Goal: Download file/media

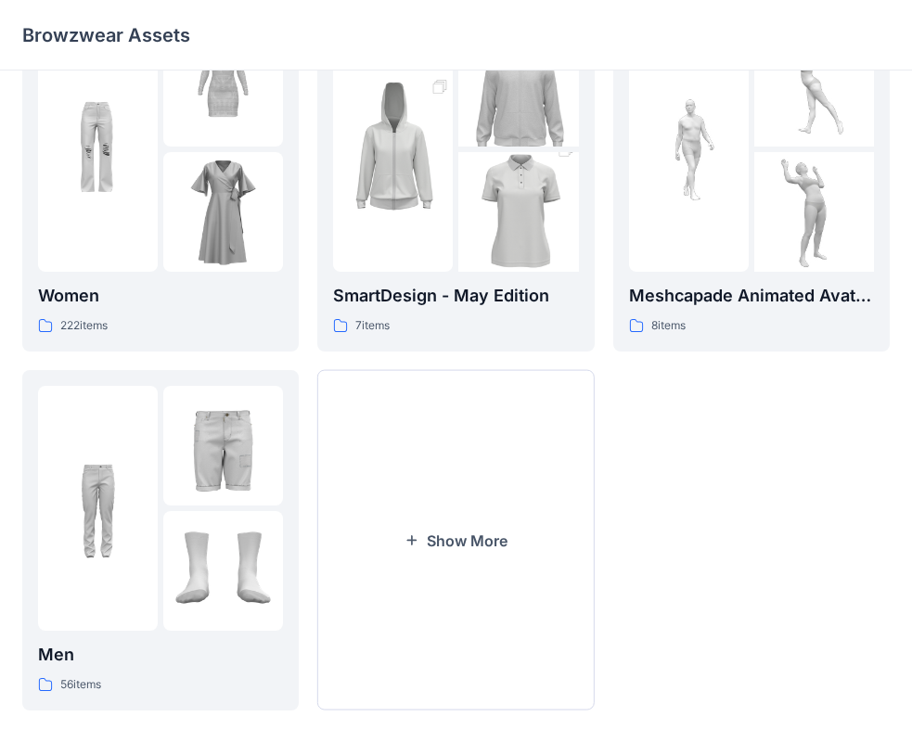
scroll to position [461, 0]
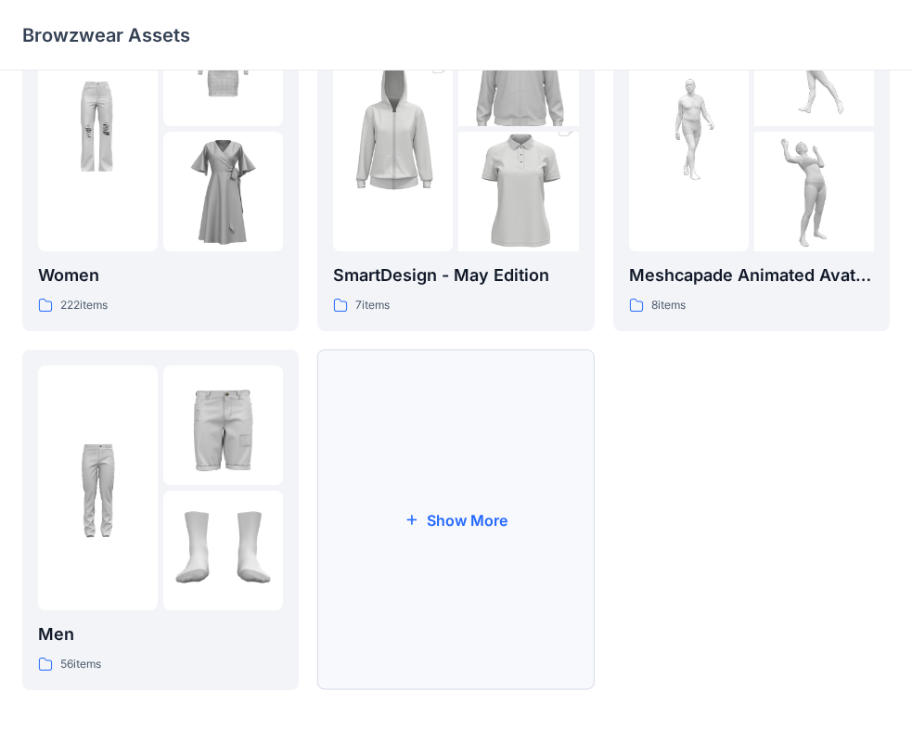
click at [463, 514] on button "Show More" at bounding box center [455, 520] width 276 height 340
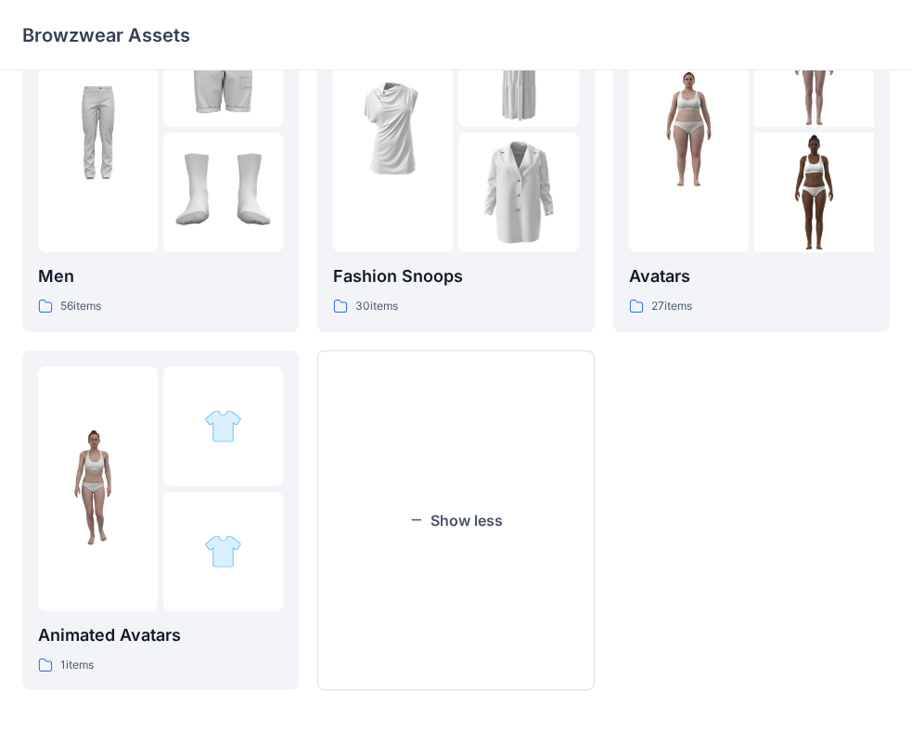
scroll to position [726, 0]
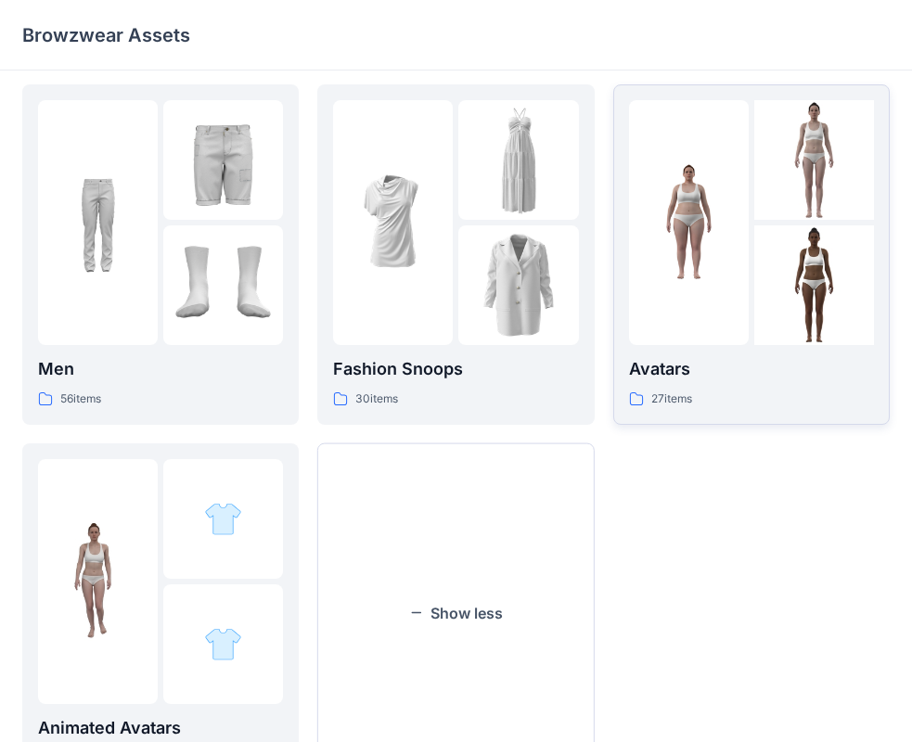
click at [734, 310] on div at bounding box center [689, 222] width 120 height 245
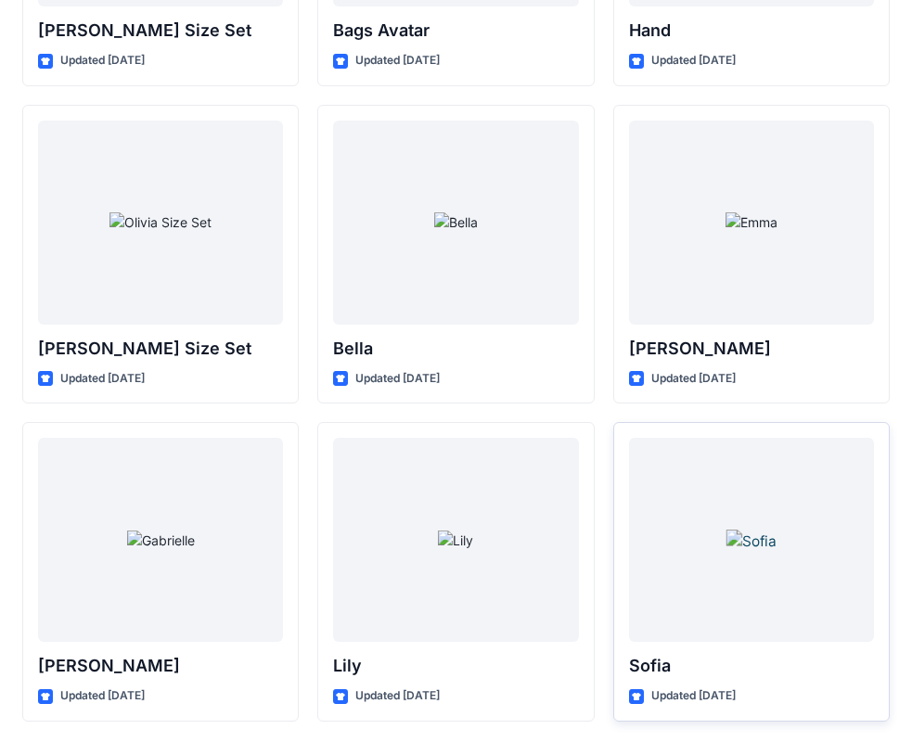
scroll to position [2214, 0]
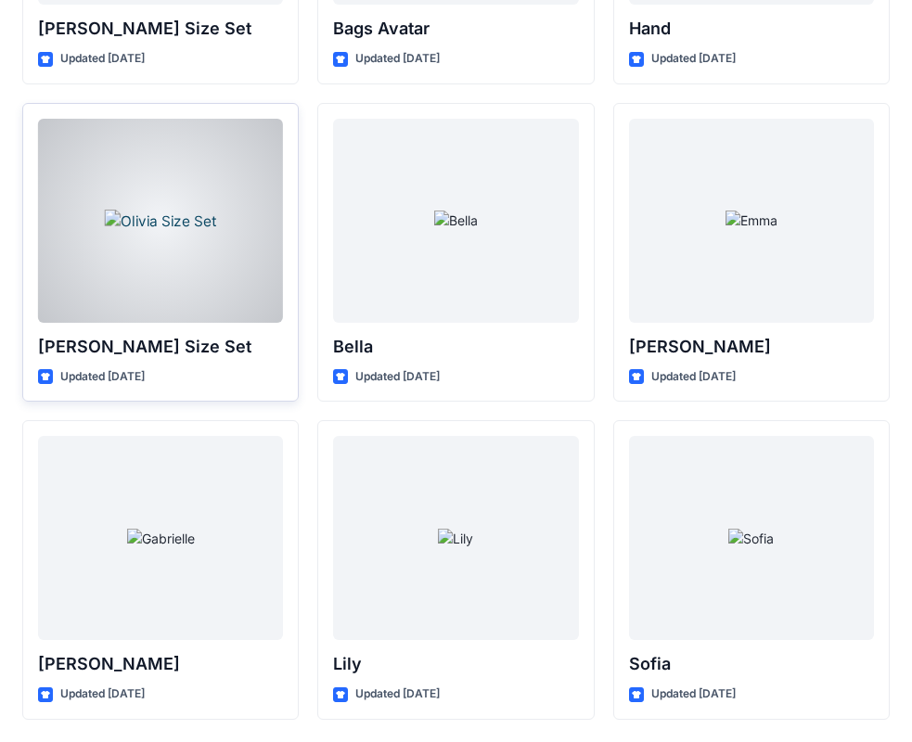
click at [224, 269] on div at bounding box center [160, 221] width 245 height 204
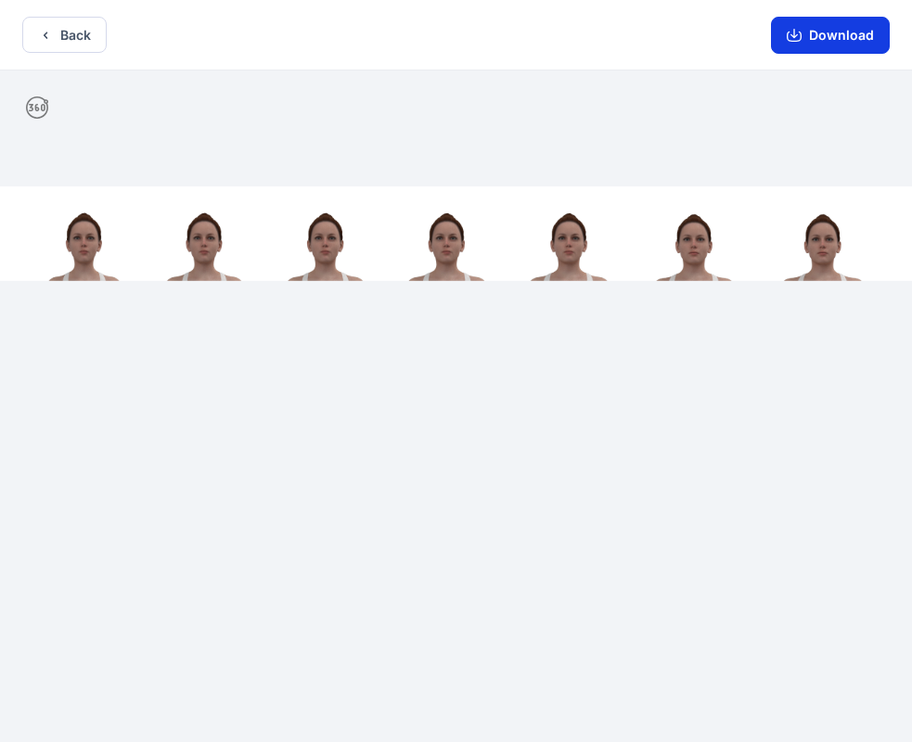
drag, startPoint x: 823, startPoint y: 39, endPoint x: 816, endPoint y: 48, distance: 11.9
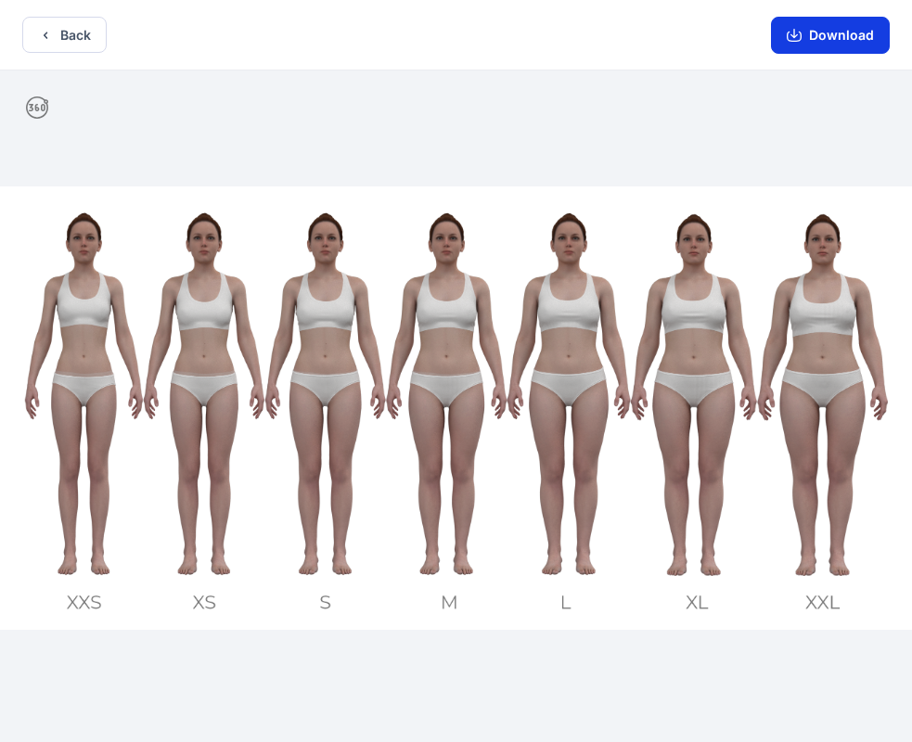
click at [825, 38] on button "Download" at bounding box center [830, 35] width 119 height 37
